Goal: Task Accomplishment & Management: Use online tool/utility

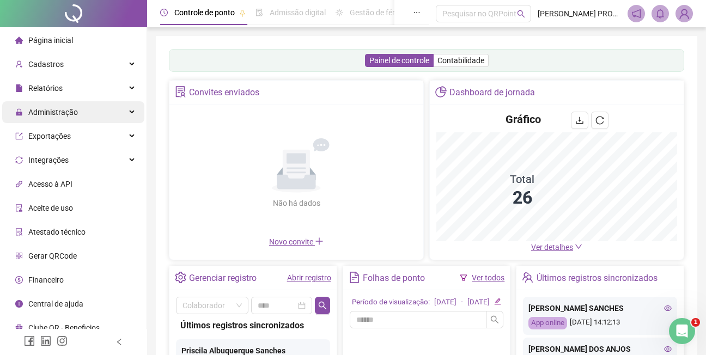
click at [54, 112] on span "Administração" at bounding box center [53, 112] width 50 height 9
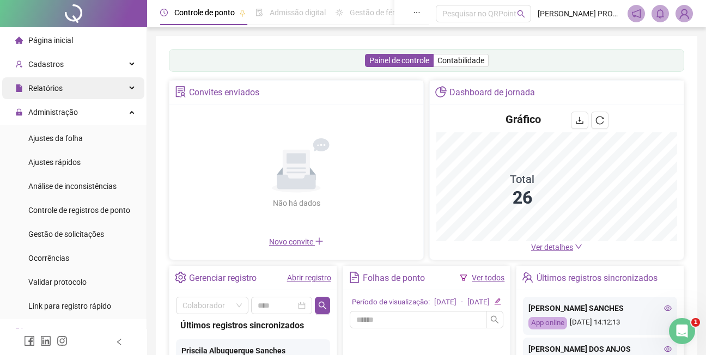
click at [54, 90] on span "Relatórios" at bounding box center [45, 88] width 34 height 9
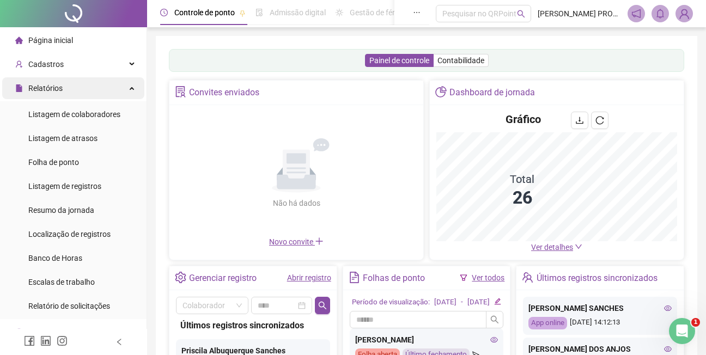
click at [50, 88] on span "Relatórios" at bounding box center [45, 88] width 34 height 9
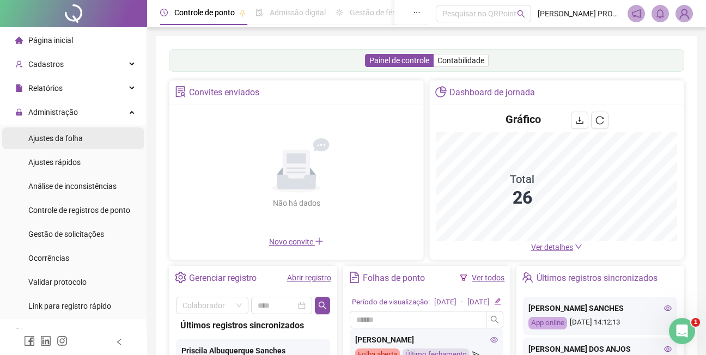
click at [69, 138] on span "Ajustes da folha" at bounding box center [55, 138] width 55 height 9
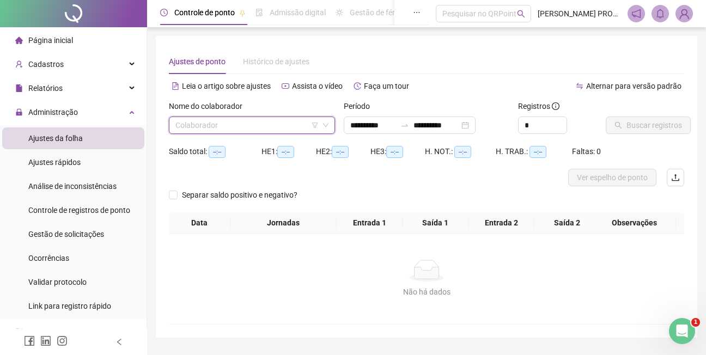
click at [300, 122] on input "search" at bounding box center [247, 125] width 143 height 16
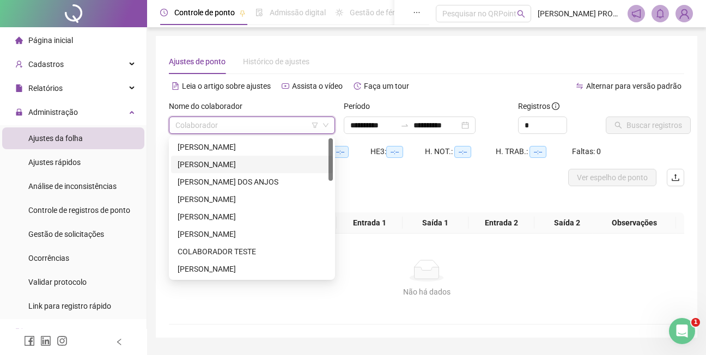
click at [259, 166] on div "[PERSON_NAME]" at bounding box center [252, 165] width 149 height 12
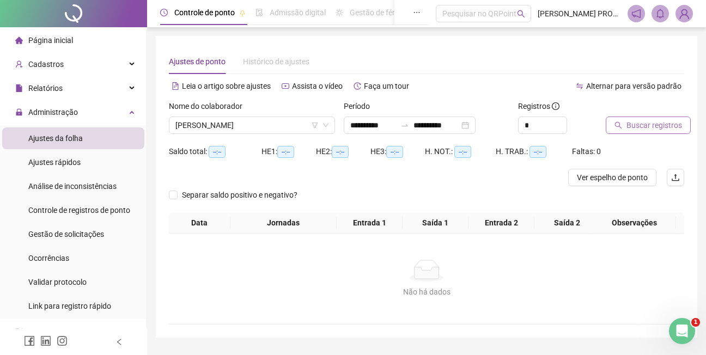
click at [642, 125] on span "Buscar registros" at bounding box center [655, 125] width 56 height 12
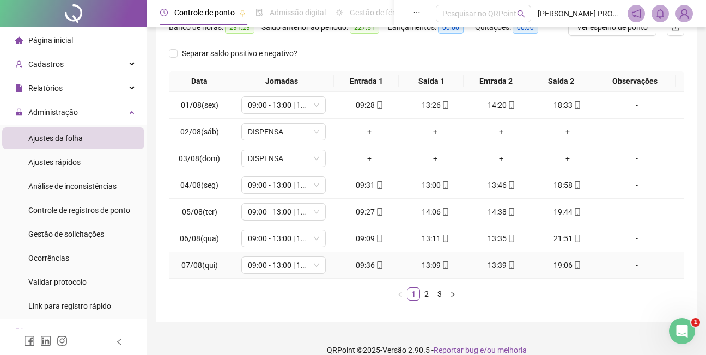
scroll to position [165, 0]
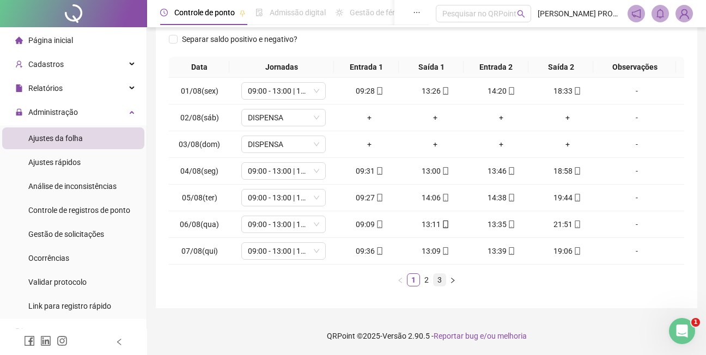
click at [439, 282] on link "3" at bounding box center [440, 280] width 12 height 12
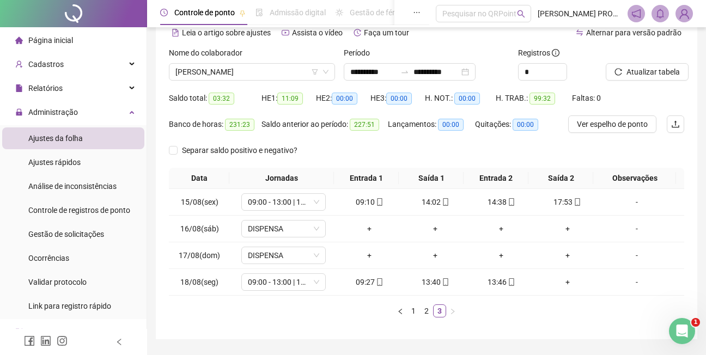
scroll to position [0, 0]
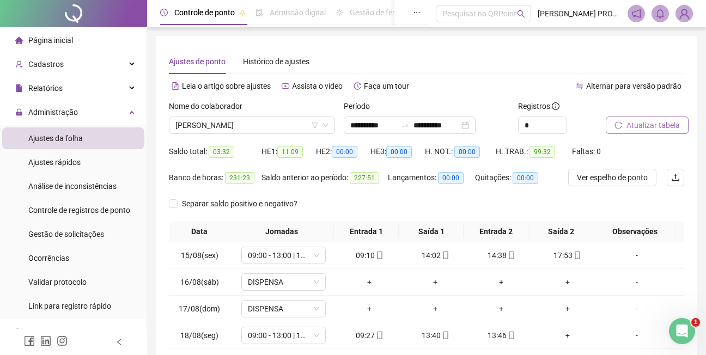
click at [645, 125] on span "Atualizar tabela" at bounding box center [653, 125] width 53 height 12
click at [279, 123] on span "[PERSON_NAME]" at bounding box center [252, 125] width 153 height 16
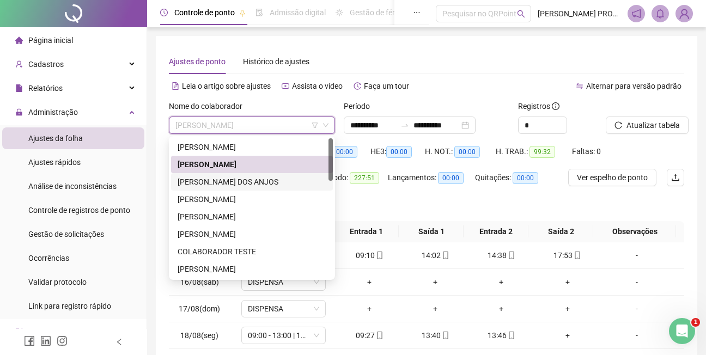
click at [250, 182] on div "[PERSON_NAME] DOS ANJOS" at bounding box center [252, 182] width 149 height 12
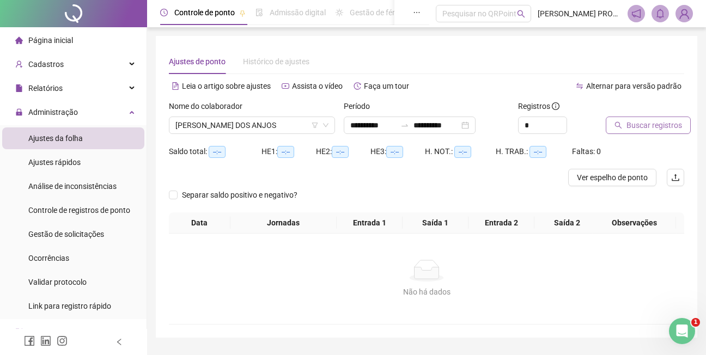
click at [646, 127] on span "Buscar registros" at bounding box center [655, 125] width 56 height 12
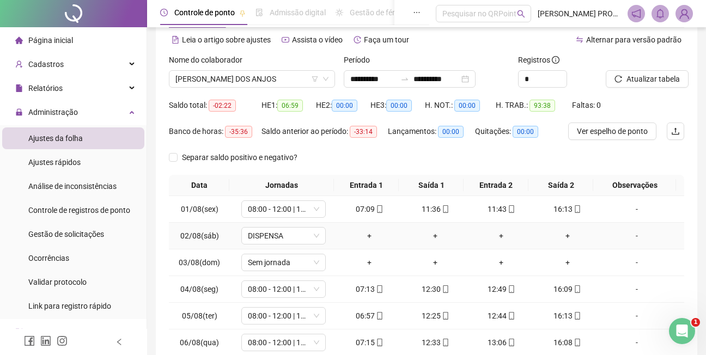
scroll to position [165, 0]
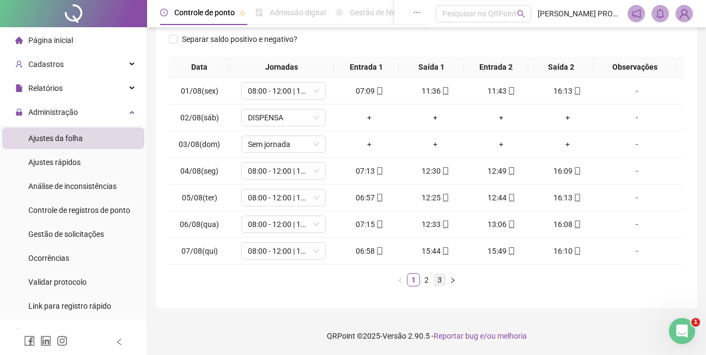
click at [438, 279] on link "3" at bounding box center [440, 280] width 12 height 12
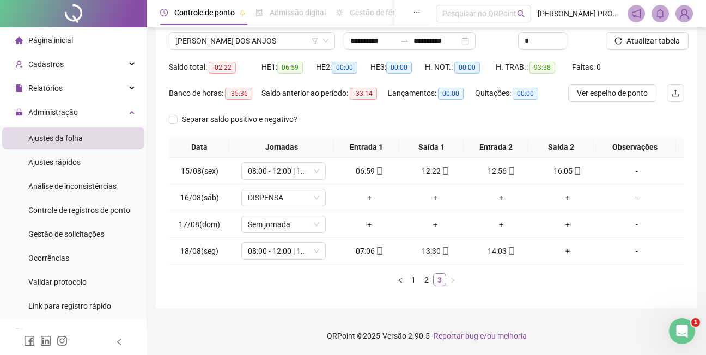
scroll to position [84, 0]
click at [659, 41] on span "Atualizar tabela" at bounding box center [653, 41] width 53 height 12
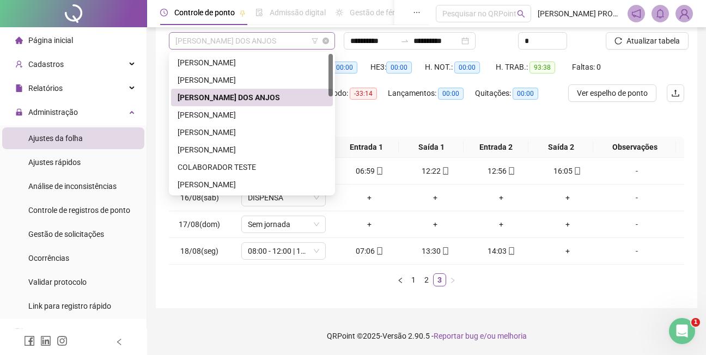
click at [297, 37] on span "[PERSON_NAME] DOS ANJOS" at bounding box center [252, 41] width 153 height 16
click at [243, 116] on div "[PERSON_NAME]" at bounding box center [252, 115] width 149 height 12
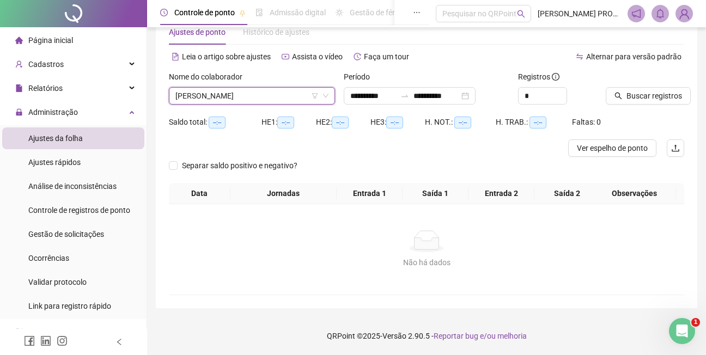
scroll to position [29, 0]
click at [639, 98] on span "Buscar registros" at bounding box center [655, 96] width 56 height 12
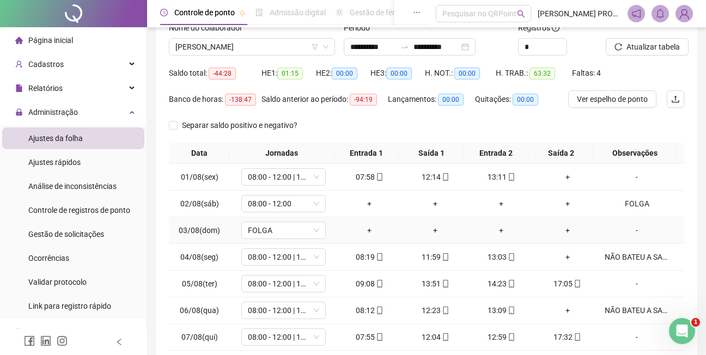
scroll to position [165, 0]
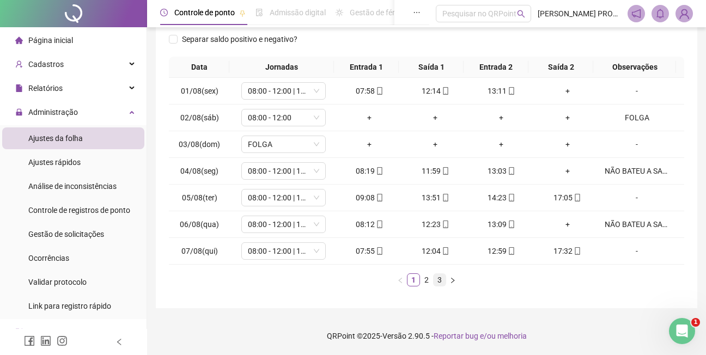
click at [442, 280] on link "3" at bounding box center [440, 280] width 12 height 12
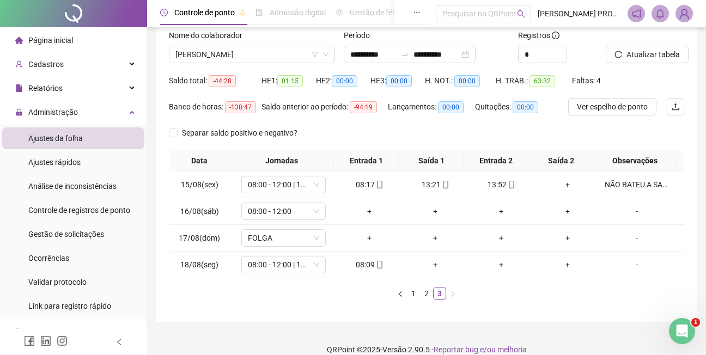
scroll to position [65, 0]
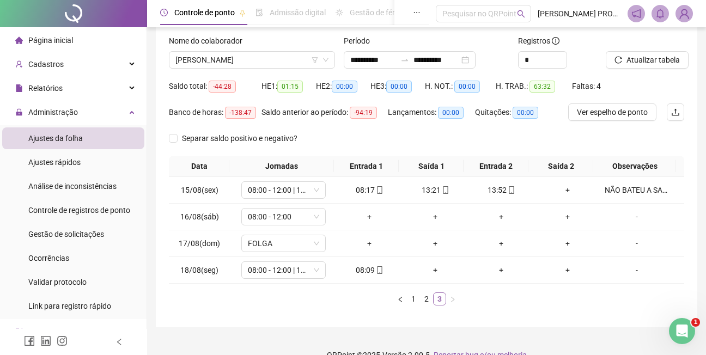
click at [439, 300] on link "3" at bounding box center [440, 299] width 12 height 12
click at [643, 56] on span "Atualizar tabela" at bounding box center [653, 60] width 53 height 12
click at [442, 299] on link "3" at bounding box center [440, 299] width 12 height 12
